Goal: Entertainment & Leisure: Consume media (video, audio)

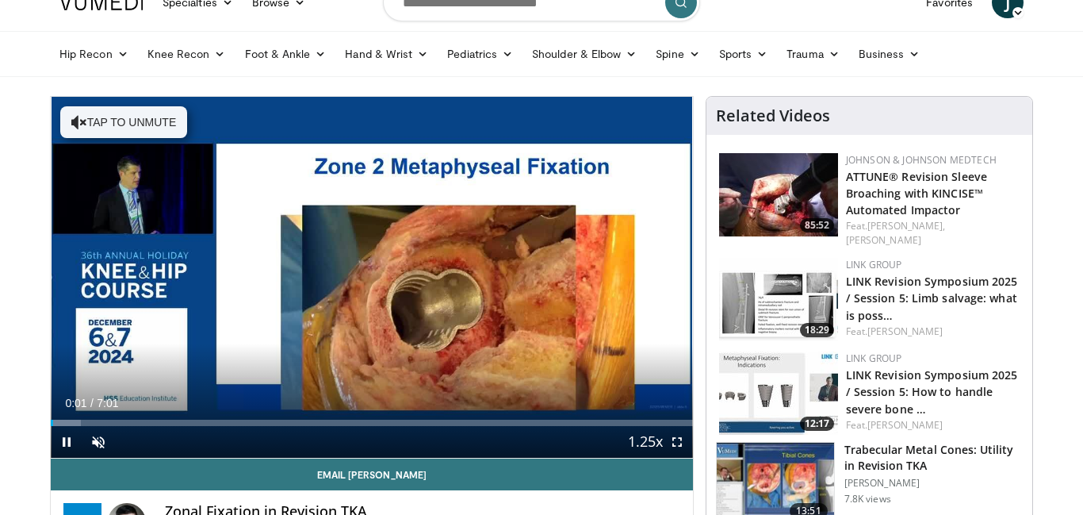
scroll to position [45, 0]
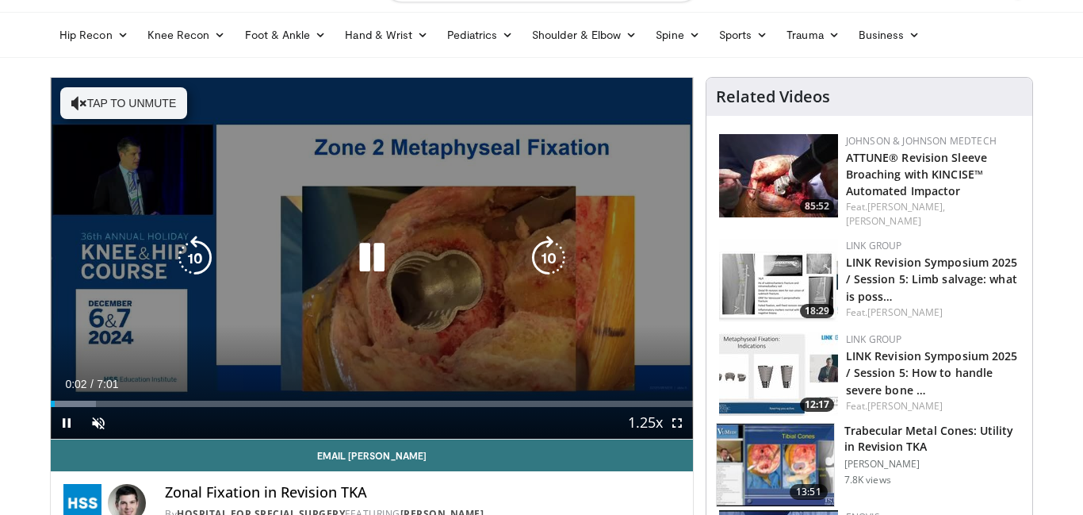
click at [105, 97] on button "Tap to unmute" at bounding box center [123, 103] width 127 height 32
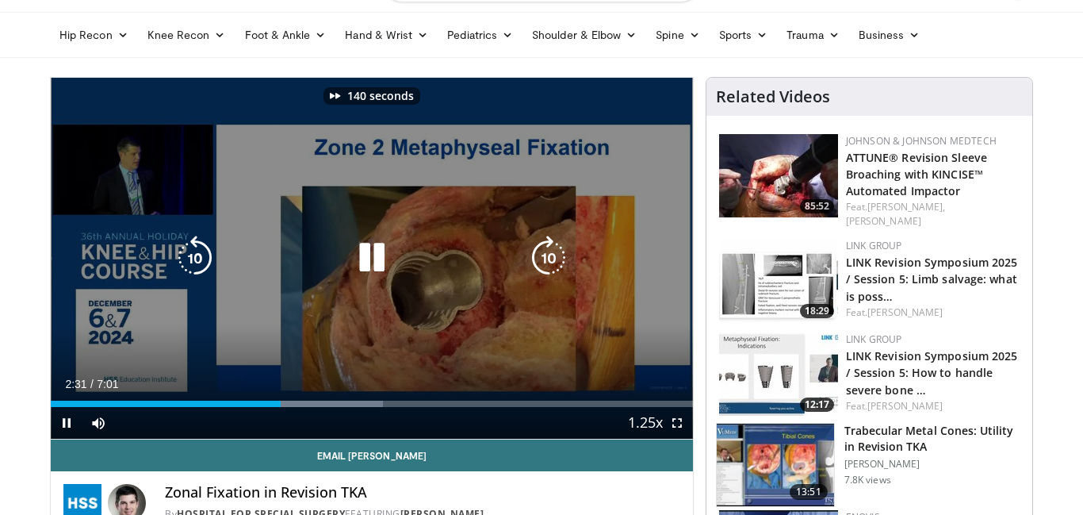
click at [365, 243] on icon "Video Player" at bounding box center [372, 257] width 44 height 44
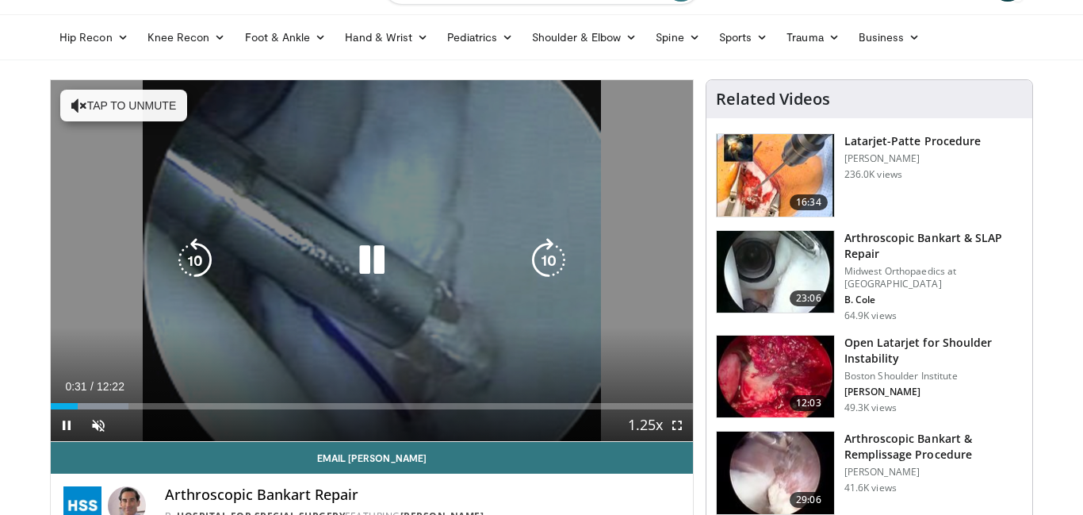
scroll to position [60, 0]
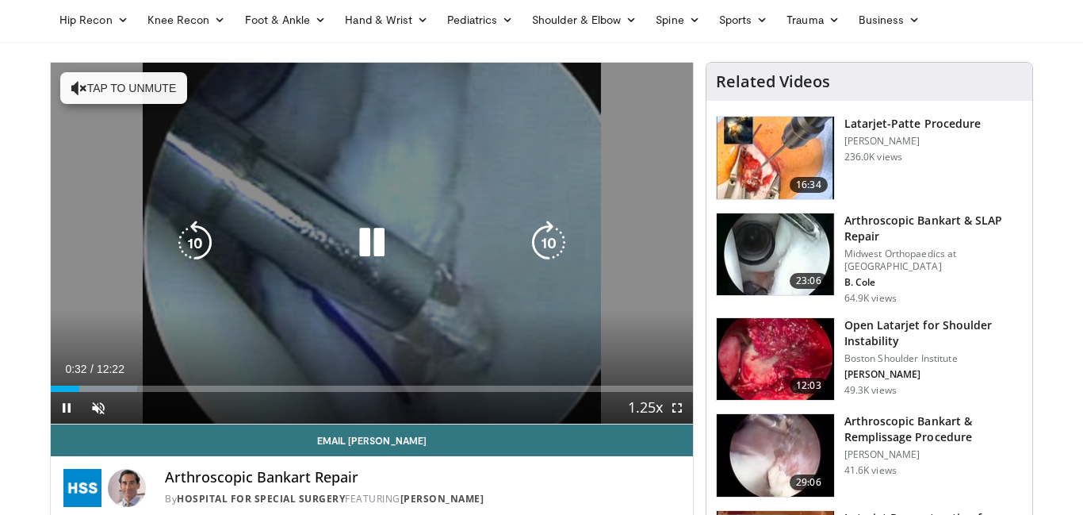
click at [141, 79] on button "Tap to unmute" at bounding box center [123, 88] width 127 height 32
